Goal: Task Accomplishment & Management: Use online tool/utility

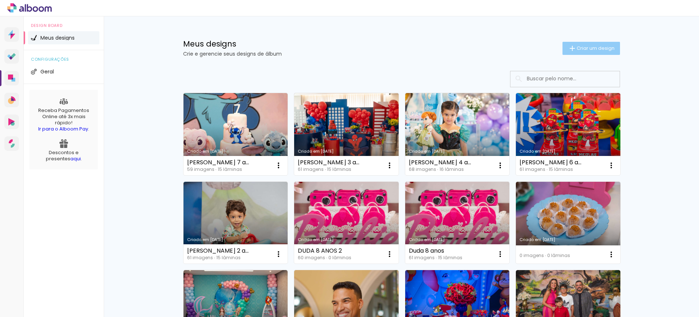
click at [577, 49] on span "Criar um design" at bounding box center [596, 48] width 38 height 5
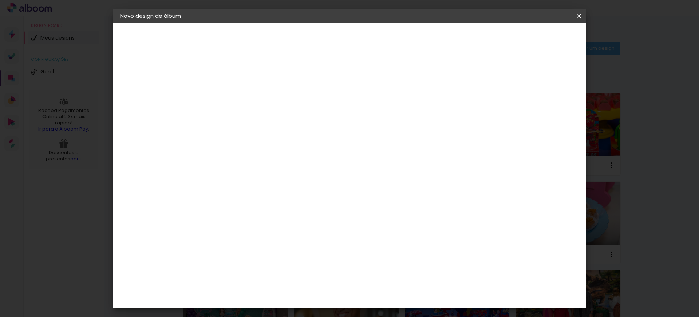
click at [239, 98] on input at bounding box center [239, 97] width 0 height 11
type input "Casamento Bruna e [PERSON_NAME]"
type paper-input "Casamento Bruna e [PERSON_NAME]"
click at [0, 0] on slot "Avançar" at bounding box center [0, 0] width 0 height 0
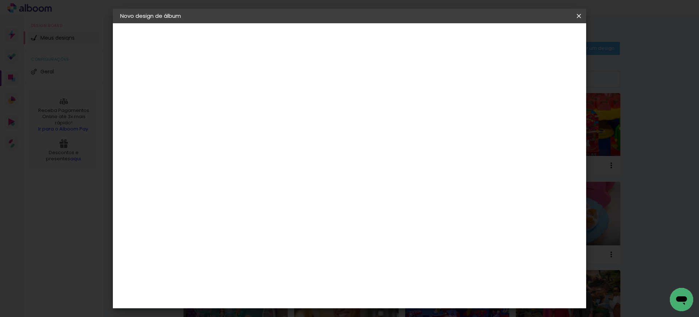
click at [375, 42] on paper-button "Avançar" at bounding box center [358, 38] width 36 height 12
click at [268, 121] on input "text" at bounding box center [253, 126] width 28 height 11
click at [279, 152] on div "Escolha o tamanho" at bounding box center [258, 166] width 42 height 34
click at [279, 154] on div "Escolha o tamanho" at bounding box center [258, 166] width 42 height 34
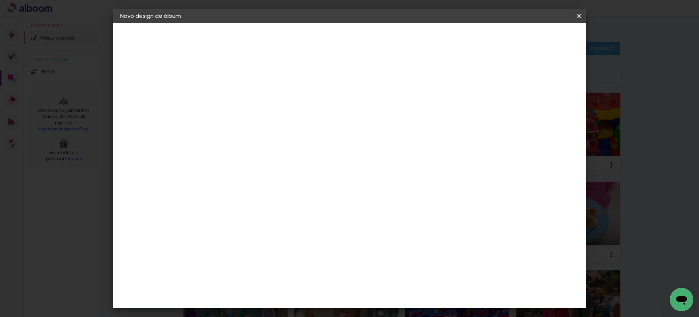
click at [279, 154] on div "Escolha o tamanho" at bounding box center [258, 166] width 42 height 34
click at [308, 85] on div "Opções disponíveis Padrão Tamanho Escolha o tamanho Modelo Escolha o modelo do …" at bounding box center [257, 54] width 100 height 62
click at [323, 37] on div "Voltar Avançar" at bounding box center [286, 38] width 72 height 12
click at [297, 139] on div "Opções disponíveis Padrão Tamanho Escolha o tamanho" at bounding box center [257, 139] width 79 height 136
drag, startPoint x: 405, startPoint y: 155, endPoint x: 363, endPoint y: 152, distance: 41.5
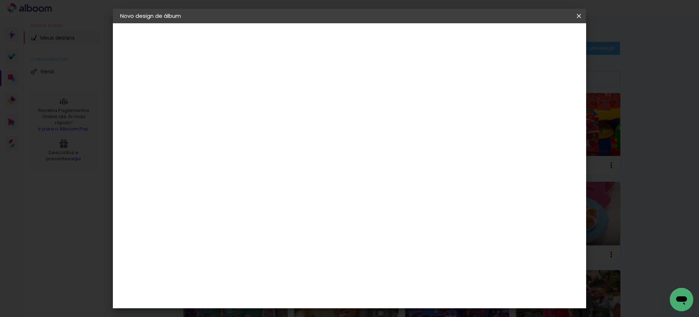
click at [279, 155] on div "Escolha o tamanho" at bounding box center [258, 166] width 42 height 34
click at [279, 152] on div "Escolha o tamanho" at bounding box center [258, 166] width 42 height 34
click at [279, 149] on div "Escolha o tamanho" at bounding box center [258, 166] width 42 height 34
click at [158, 108] on iron-pages "Modelo Escolhendo modelo... Tamanho livre" at bounding box center [160, 106] width 80 height 15
click at [157, 105] on iron-pages "Modelo Escolhendo modelo... Tamanho livre" at bounding box center [160, 106] width 80 height 15
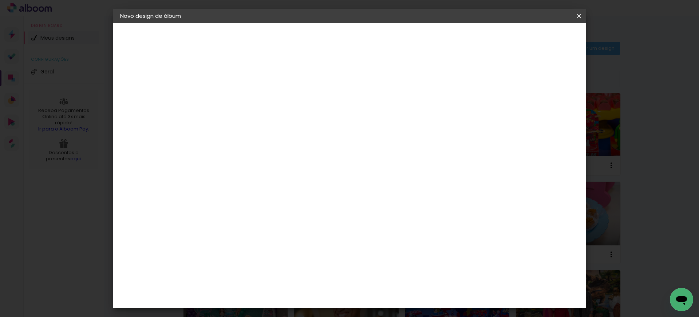
click at [152, 90] on div "Viacolor" at bounding box center [145, 89] width 20 height 5
click at [0, 0] on slot "Avançar" at bounding box center [0, 0] width 0 height 0
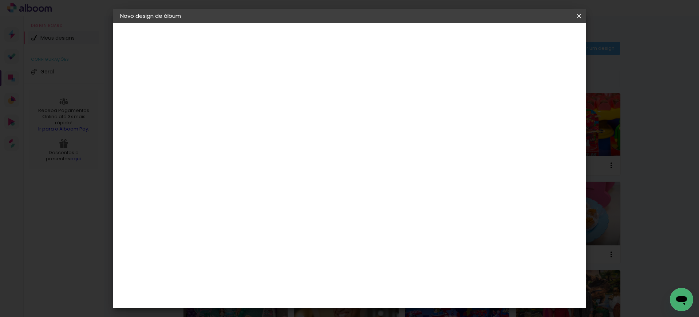
click at [276, 122] on iron-icon at bounding box center [272, 126] width 9 height 9
click at [297, 167] on div "Opções disponíveis Padrão Tamanho Escolha o tamanho" at bounding box center [257, 139] width 79 height 136
click at [279, 153] on div "Escolha o tamanho" at bounding box center [258, 166] width 42 height 34
click at [279, 149] on div "Escolha o tamanho" at bounding box center [258, 166] width 42 height 34
click at [279, 151] on div "Escolha o tamanho" at bounding box center [258, 166] width 42 height 34
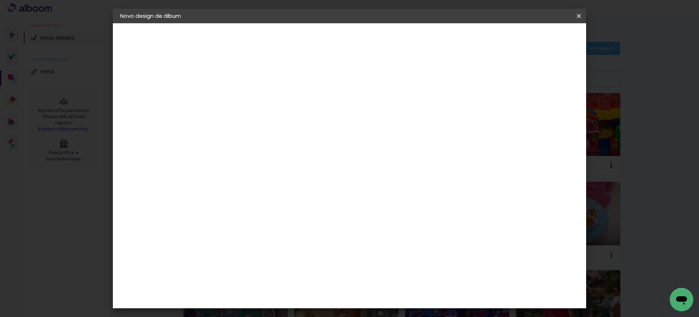
drag, startPoint x: 294, startPoint y: 199, endPoint x: 227, endPoint y: 205, distance: 67.2
click at [227, 85] on div "Opções disponíveis Padrão Tamanho Escolha o tamanho Modelo Escolha o modelo do …" at bounding box center [257, 54] width 100 height 62
click at [279, 149] on div "Escolha o tamanho" at bounding box center [258, 166] width 42 height 34
click at [279, 155] on div "Escolha o tamanho" at bounding box center [258, 166] width 42 height 34
